Goal: Information Seeking & Learning: Learn about a topic

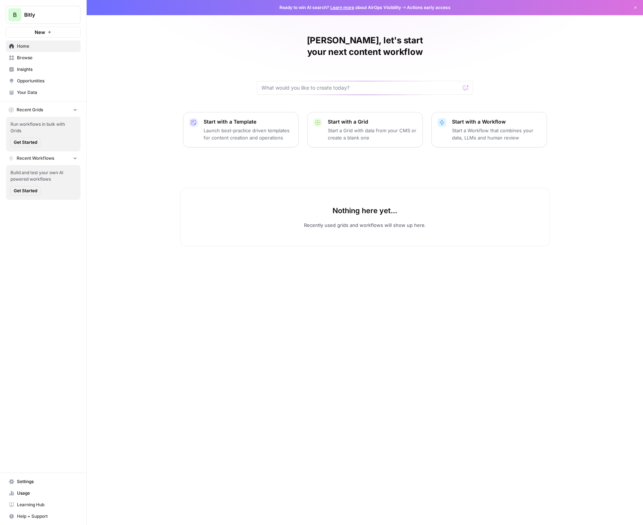
click at [25, 484] on span "Settings" at bounding box center [47, 481] width 60 height 7
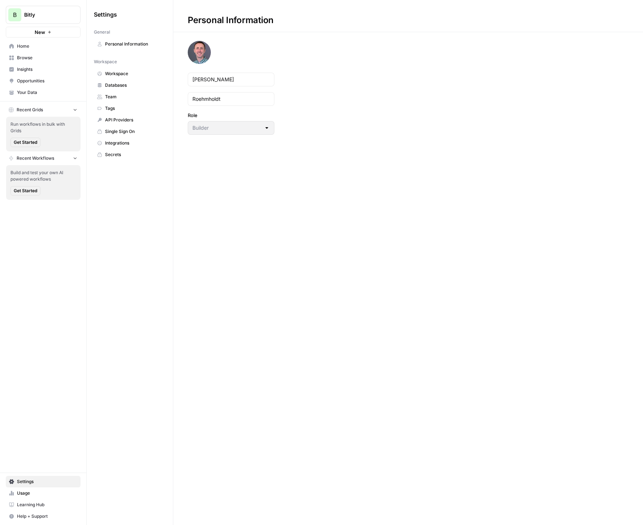
click at [120, 142] on span "Integrations" at bounding box center [133, 143] width 57 height 7
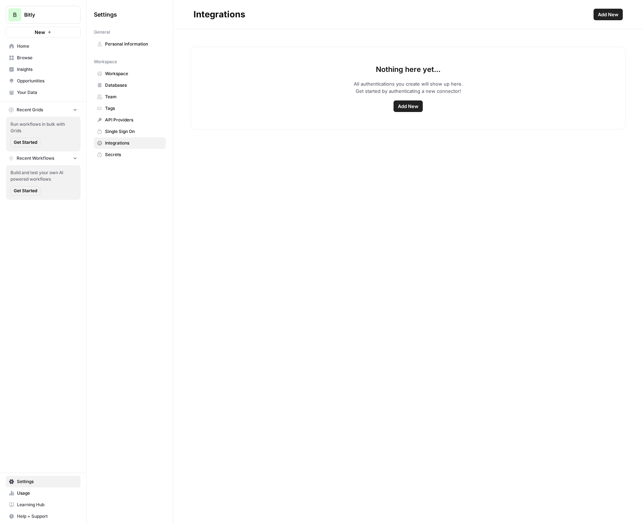
click at [409, 107] on span "Add New" at bounding box center [408, 106] width 21 height 7
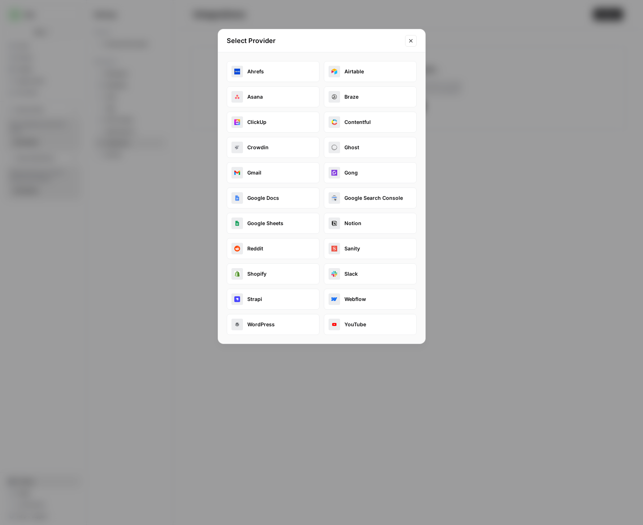
click at [294, 70] on button "Ahrefs" at bounding box center [273, 71] width 93 height 21
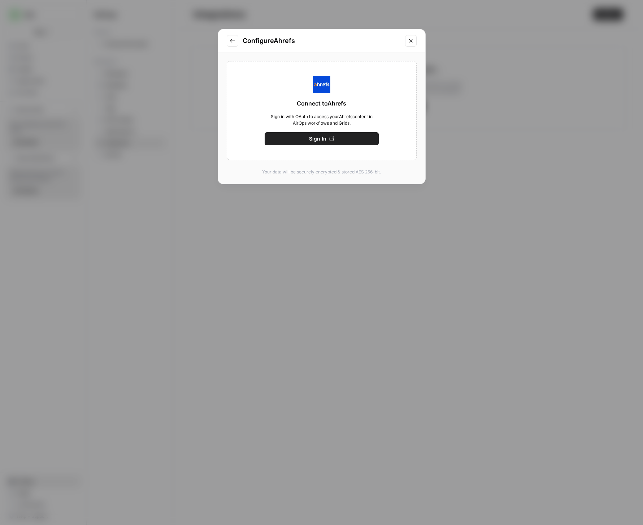
click at [410, 39] on icon "Close modal" at bounding box center [411, 41] width 6 height 6
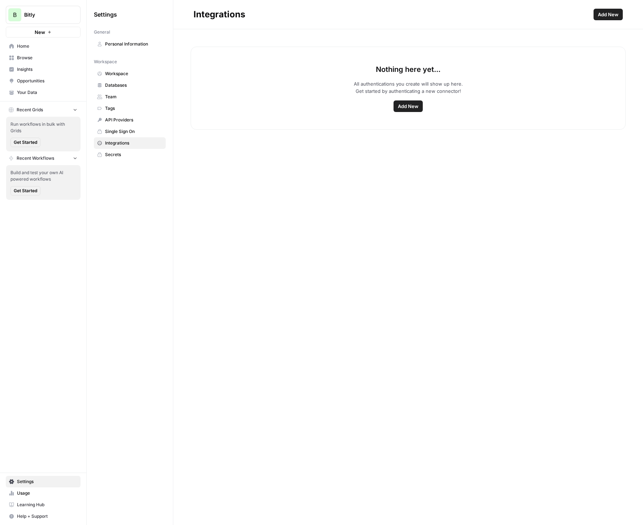
click at [121, 78] on link "Workspace" at bounding box center [130, 74] width 72 height 12
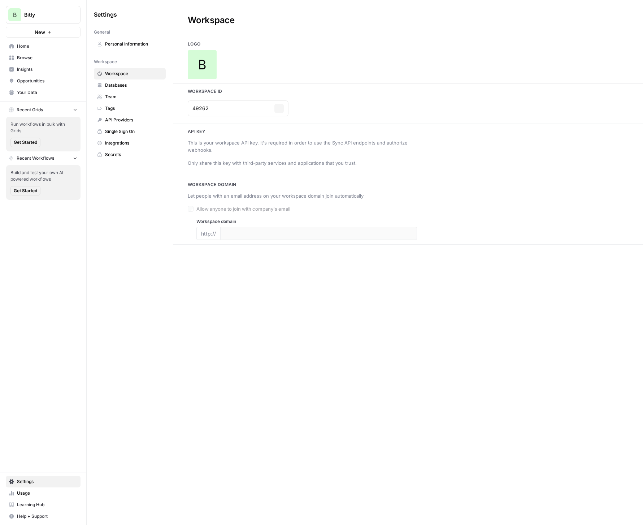
type input "[DOMAIN_NAME]"
click at [119, 86] on span "Databases" at bounding box center [133, 85] width 57 height 7
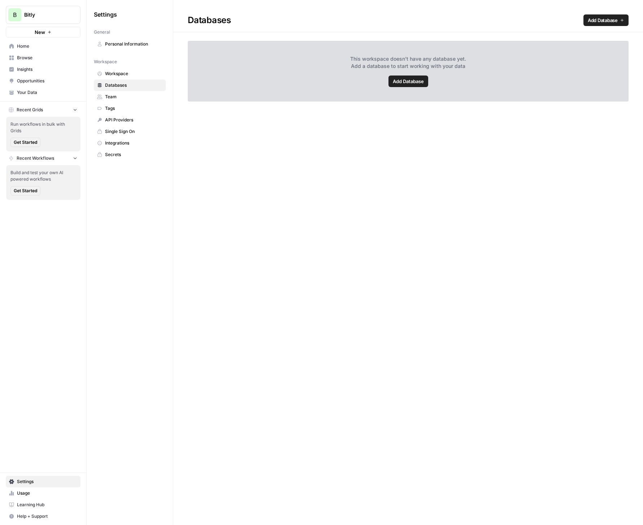
click at [121, 42] on span "Personal Information" at bounding box center [133, 44] width 57 height 7
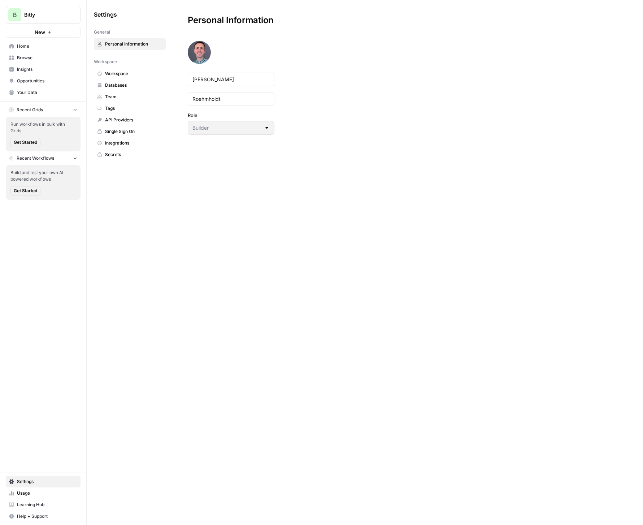
click at [29, 70] on span "Insights" at bounding box center [47, 69] width 60 height 7
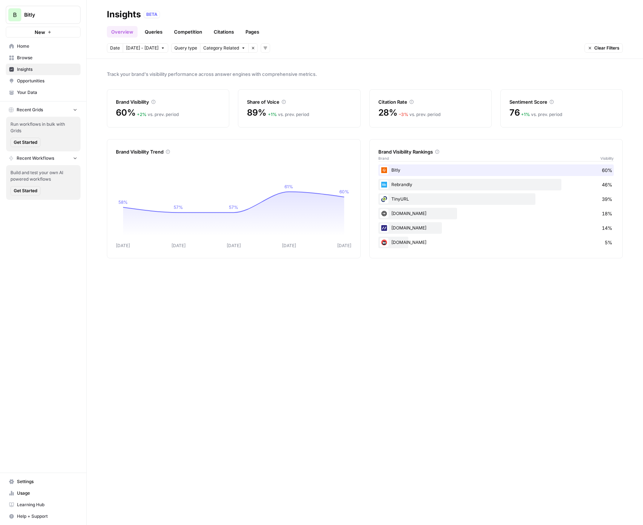
click at [158, 28] on link "Queries" at bounding box center [154, 32] width 26 height 12
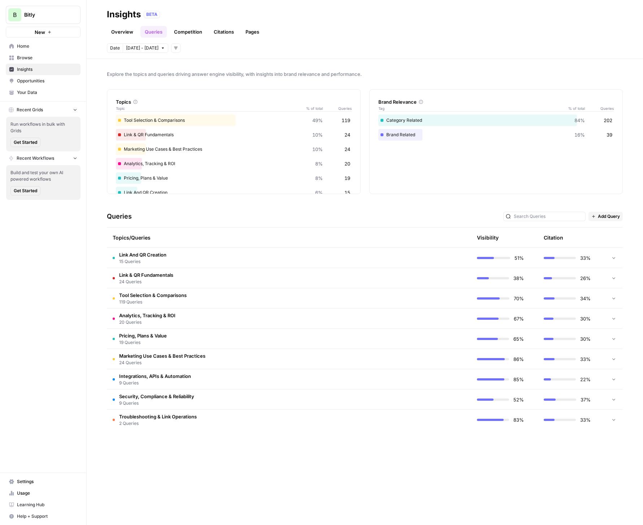
click at [192, 33] on link "Competition" at bounding box center [188, 32] width 37 height 12
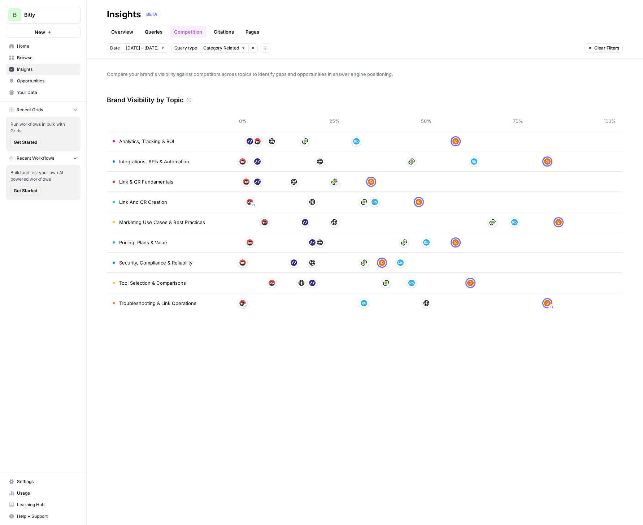
click at [227, 31] on link "Citations" at bounding box center [224, 32] width 29 height 12
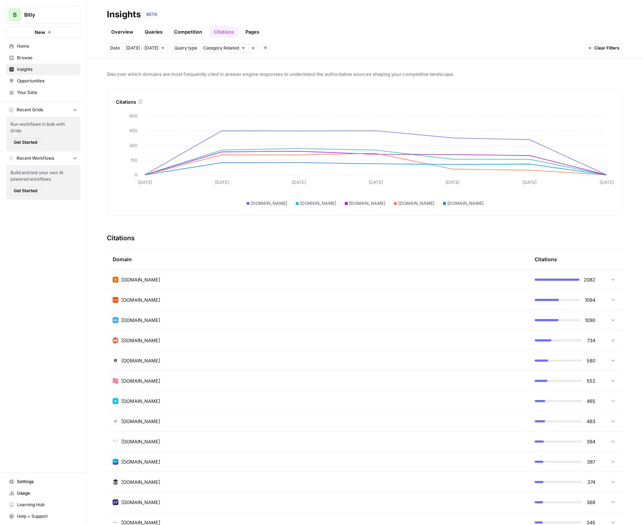
click at [56, 13] on span "Bitly" at bounding box center [46, 14] width 44 height 7
click at [249, 33] on link "Pages" at bounding box center [252, 32] width 22 height 12
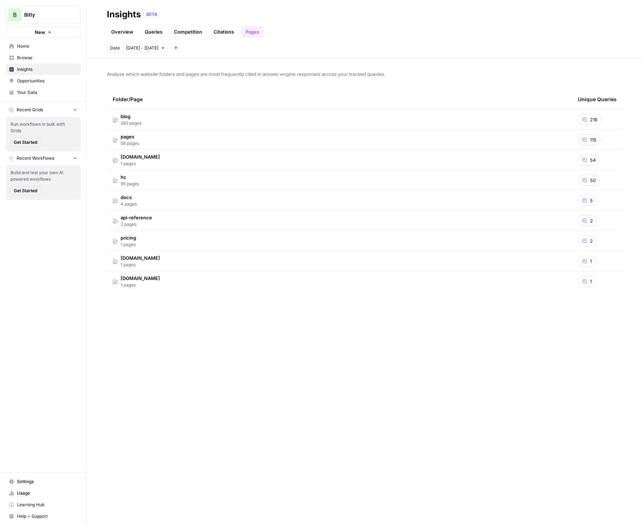
click at [112, 30] on link "Overview" at bounding box center [122, 32] width 31 height 12
